Goal: Task Accomplishment & Management: Use online tool/utility

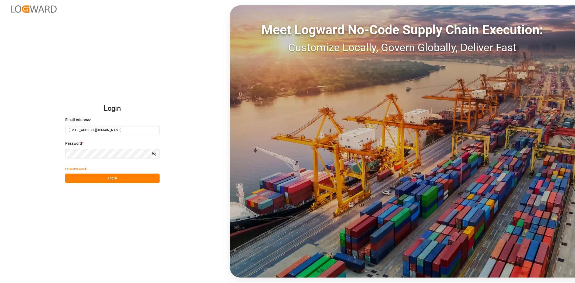
click at [90, 174] on button "Log In" at bounding box center [112, 178] width 94 height 9
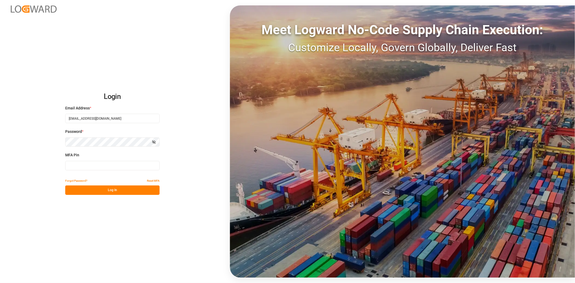
click at [73, 165] on input at bounding box center [112, 165] width 94 height 9
click at [76, 163] on input at bounding box center [112, 165] width 94 height 9
type input "387304"
click at [80, 189] on button "Log In" at bounding box center [112, 190] width 94 height 9
